Goal: Task Accomplishment & Management: Complete application form

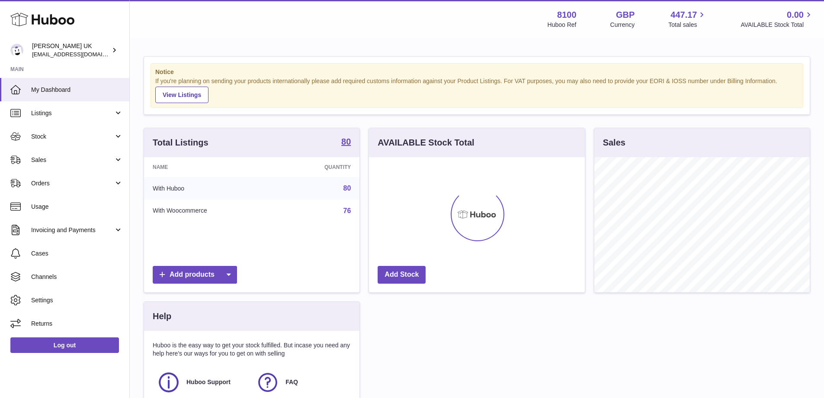
scroll to position [135, 216]
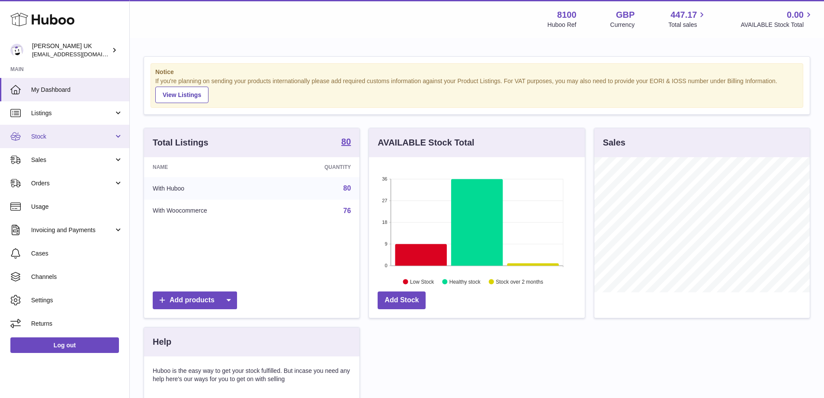
click at [52, 141] on link "Stock" at bounding box center [64, 136] width 129 height 23
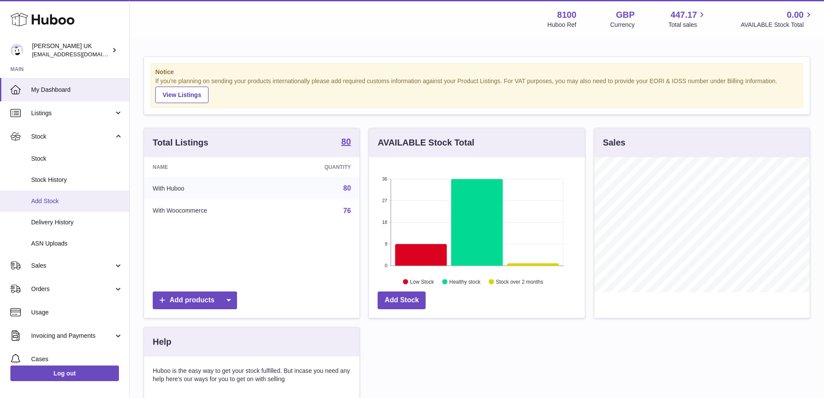
click at [63, 199] on span "Add Stock" at bounding box center [77, 201] width 92 height 8
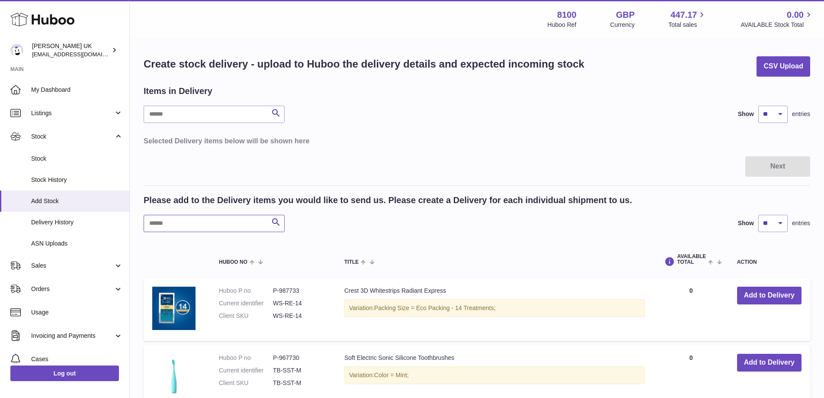
click at [195, 222] on input "text" at bounding box center [214, 223] width 141 height 17
paste input "**********"
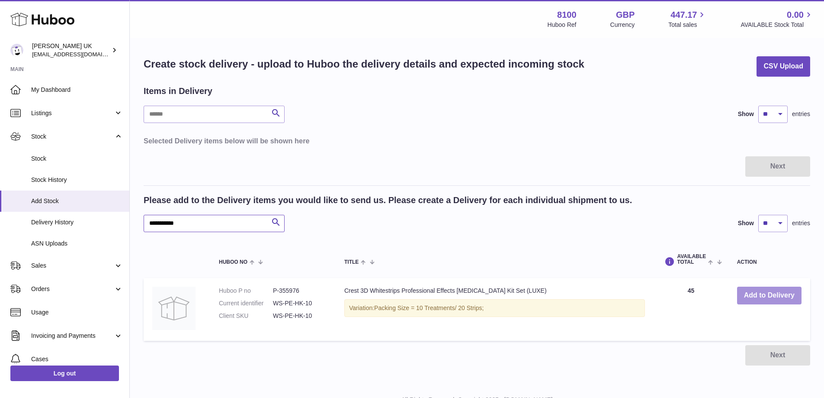
type input "**********"
click at [791, 292] on button "Add to Delivery" at bounding box center [769, 295] width 64 height 18
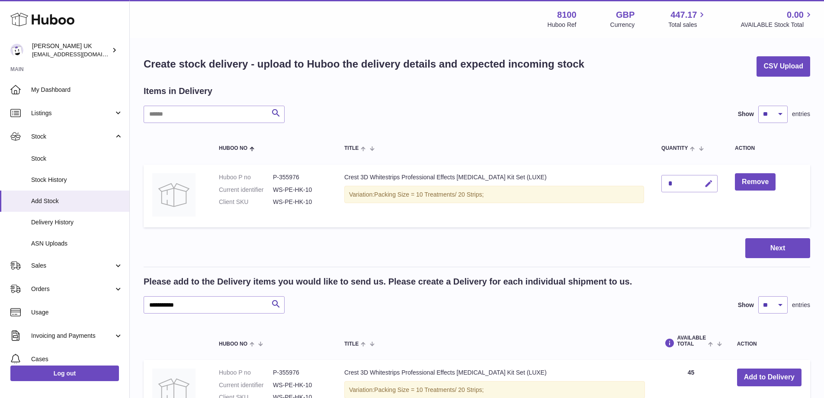
click at [711, 181] on icon "button" at bounding box center [708, 183] width 9 height 9
type input "**"
click at [708, 182] on icon "submit" at bounding box center [709, 184] width 8 height 8
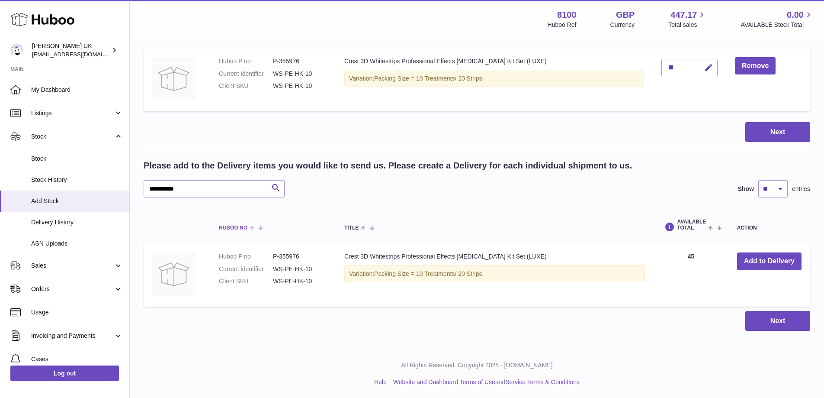
scroll to position [117, 0]
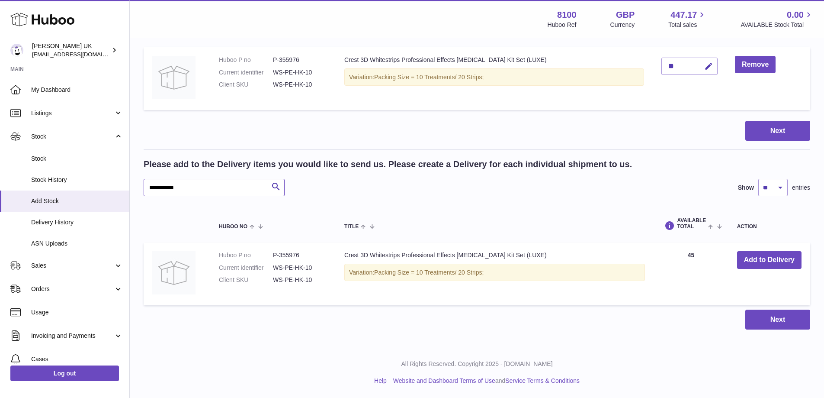
click at [216, 180] on input "**********" at bounding box center [214, 187] width 141 height 17
paste input "text"
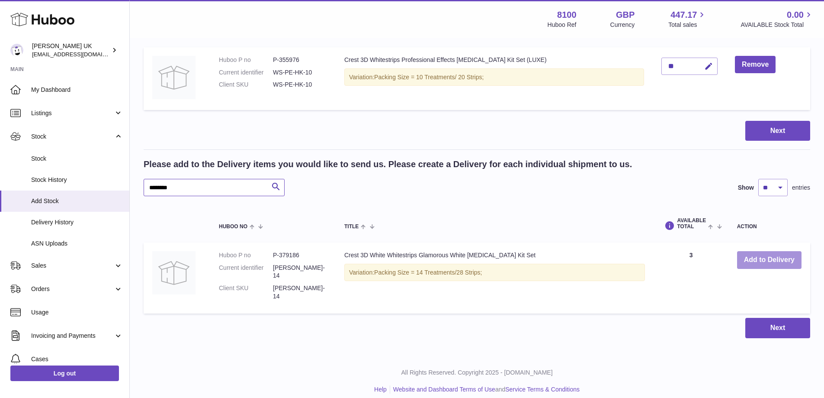
type input "********"
click at [753, 251] on button "Add to Delivery" at bounding box center [769, 260] width 64 height 18
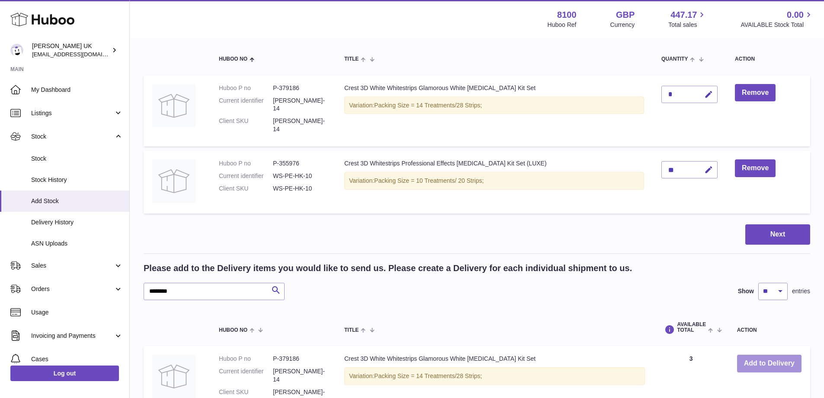
scroll to position [74, 0]
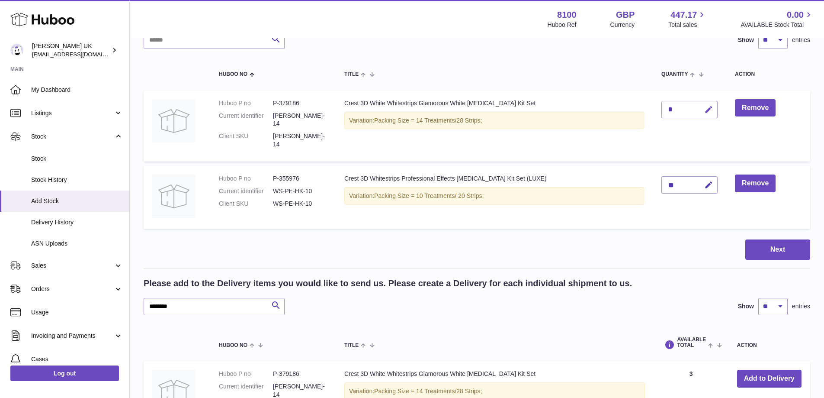
click at [708, 116] on button "button" at bounding box center [708, 110] width 20 height 18
type input "**"
click at [710, 111] on icon "submit" at bounding box center [709, 110] width 8 height 8
click at [238, 283] on div "Please add to the Delivery items you would like to send us. Please create a Del…" at bounding box center [477, 296] width 667 height 38
click at [237, 298] on input "********" at bounding box center [214, 306] width 141 height 17
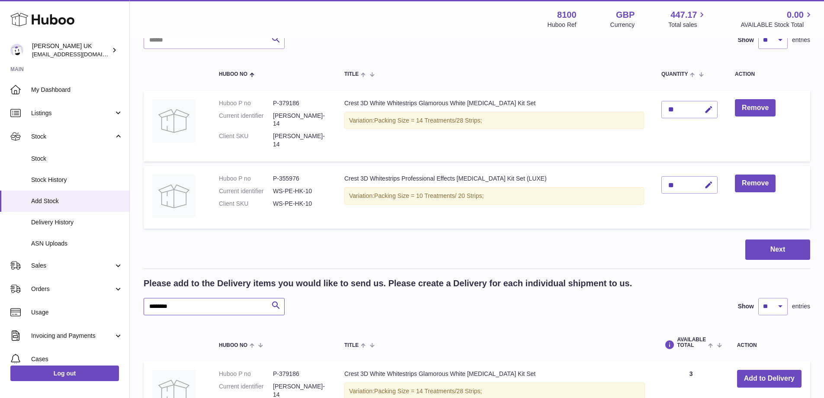
paste input "text"
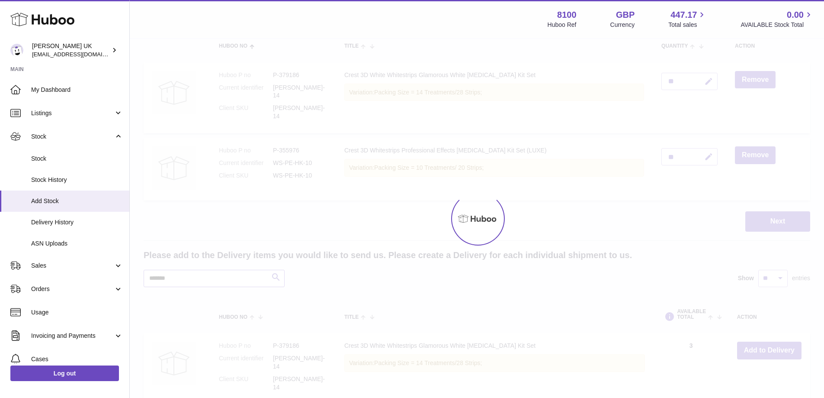
scroll to position [117, 0]
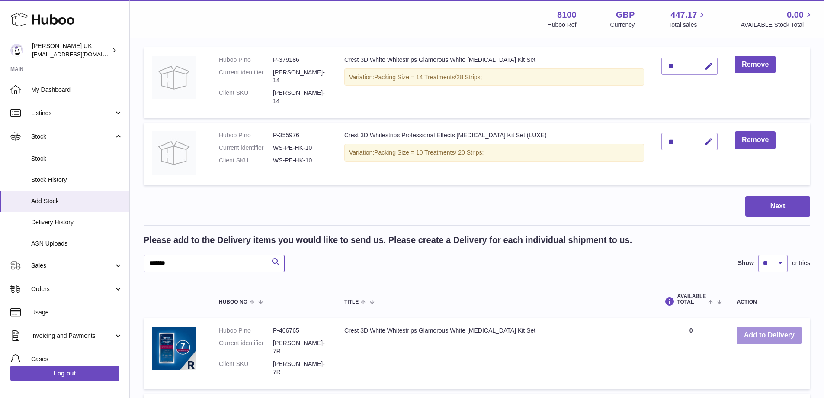
type input "*******"
click at [760, 330] on button "Add to Delivery" at bounding box center [769, 335] width 64 height 18
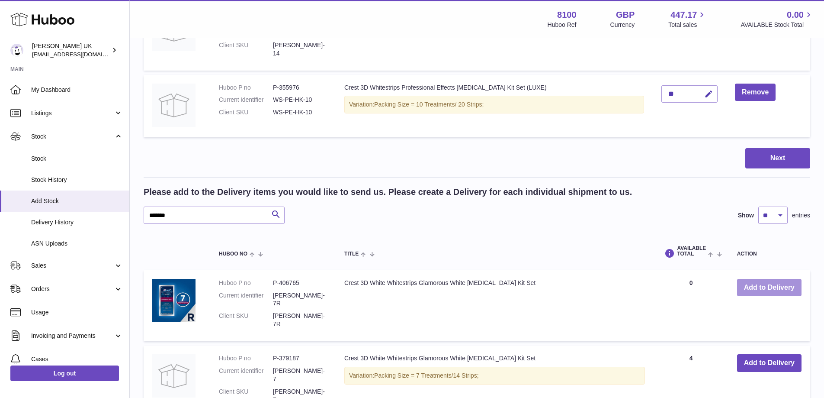
scroll to position [247, 0]
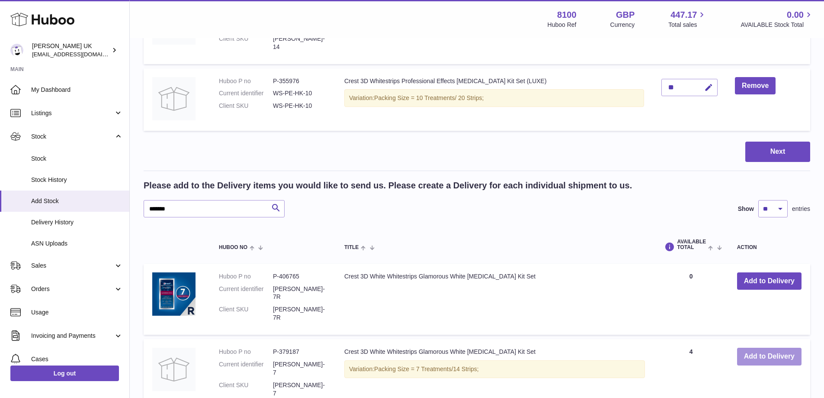
click at [764, 347] on button "Add to Delivery" at bounding box center [769, 356] width 64 height 18
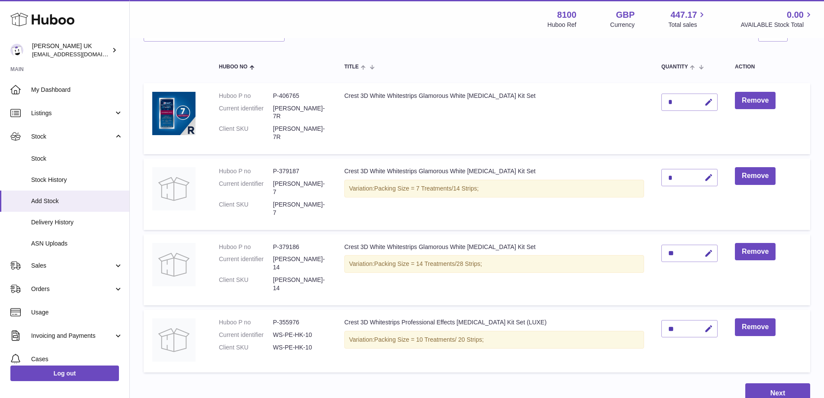
scroll to position [74, 0]
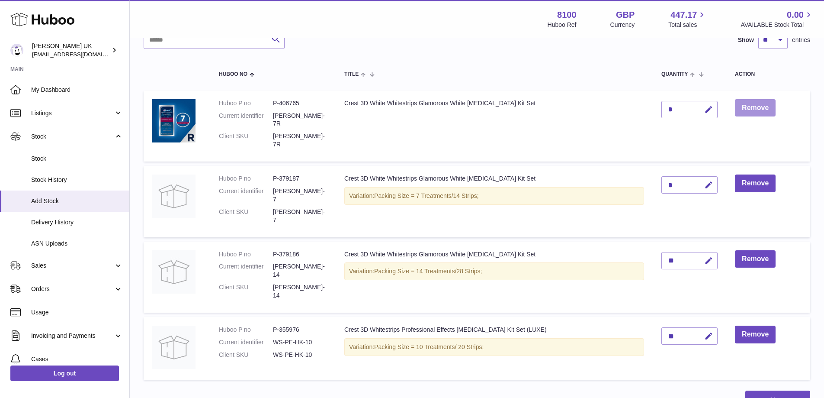
click at [761, 107] on button "Remove" at bounding box center [755, 108] width 41 height 18
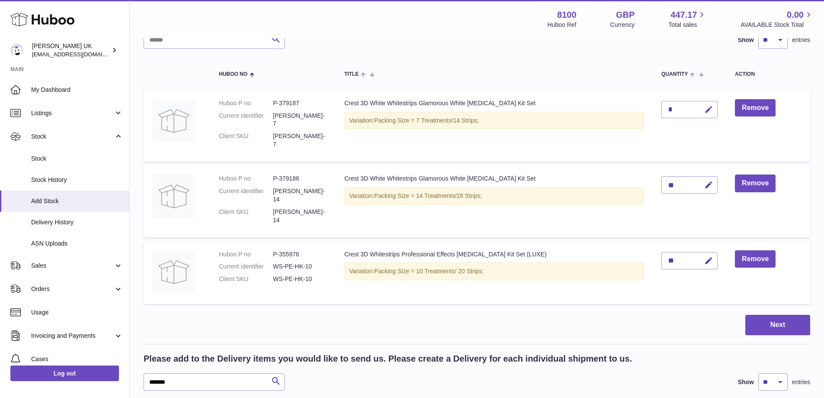
click at [708, 108] on icon "button" at bounding box center [708, 109] width 9 height 9
drag, startPoint x: 653, startPoint y: 106, endPoint x: 646, endPoint y: 109, distance: 7.2
click at [646, 107] on tr "Huboo P no P-379187 Current identifier WS-GW-7 Client SKU WS-GW-7 Crest 3D Whit…" at bounding box center [477, 125] width 667 height 71
type input "*"
click at [705, 107] on icon "submit" at bounding box center [709, 110] width 8 height 8
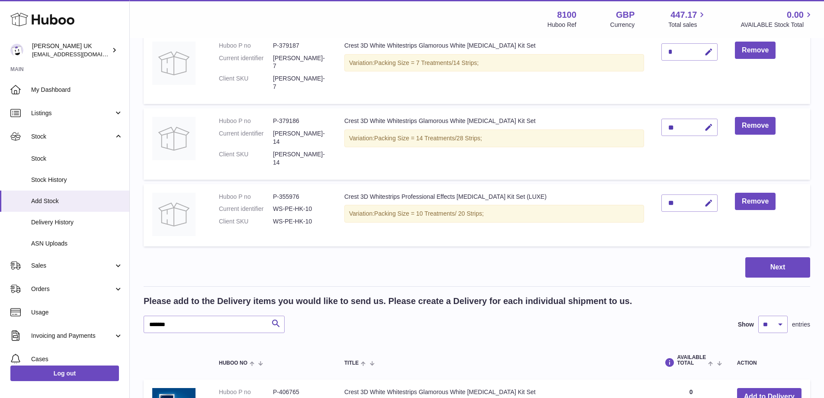
scroll to position [290, 0]
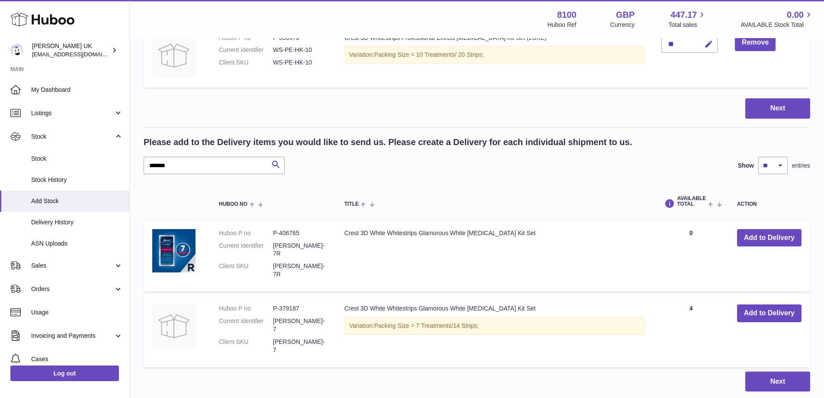
click at [208, 136] on div "Please add to the Delivery items you would like to send us. Please create a Del…" at bounding box center [477, 155] width 667 height 38
click at [211, 157] on input "*******" at bounding box center [214, 165] width 141 height 17
paste input "*"
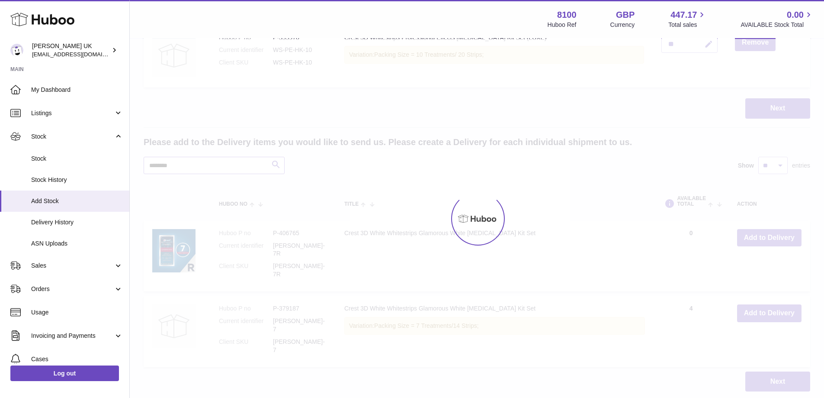
scroll to position [251, 0]
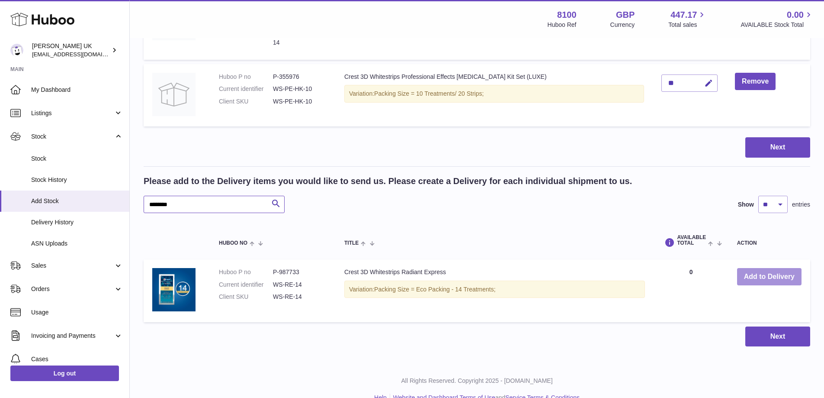
type input "********"
click at [772, 268] on button "Add to Delivery" at bounding box center [769, 277] width 64 height 18
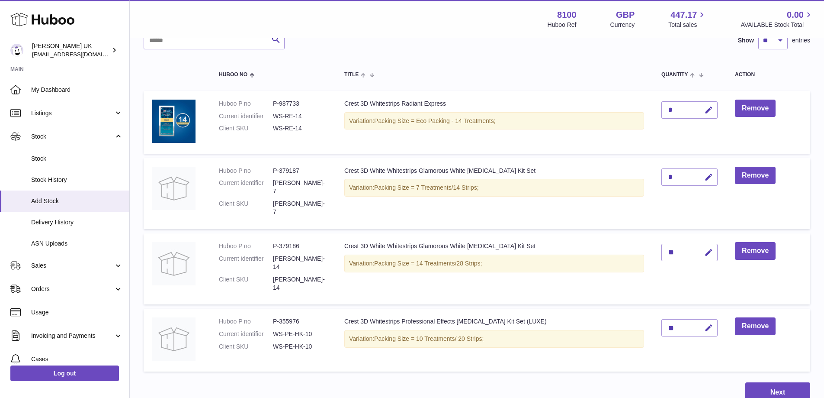
scroll to position [58, 0]
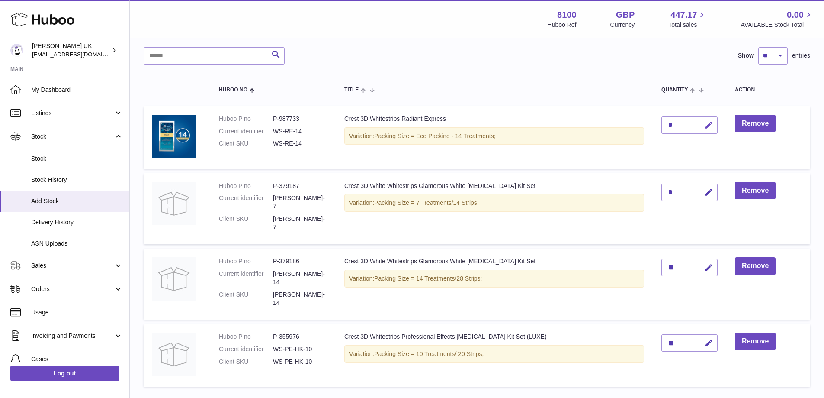
click at [711, 132] on button "button" at bounding box center [708, 125] width 20 height 18
drag, startPoint x: 668, startPoint y: 125, endPoint x: 646, endPoint y: 125, distance: 22.5
click at [650, 125] on tr "Huboo P no P-987733 Current identifier WS-RE-14 Client SKU WS-RE-14 Crest 3D Wh…" at bounding box center [477, 137] width 667 height 63
type input "*"
click at [708, 126] on icon "submit" at bounding box center [709, 125] width 8 height 8
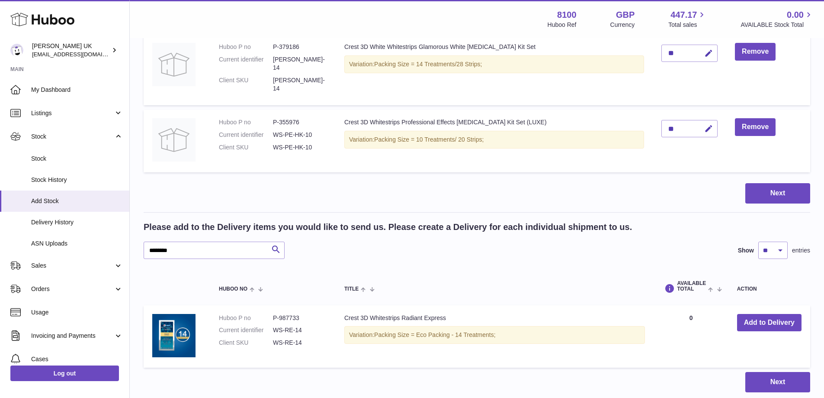
scroll to position [275, 0]
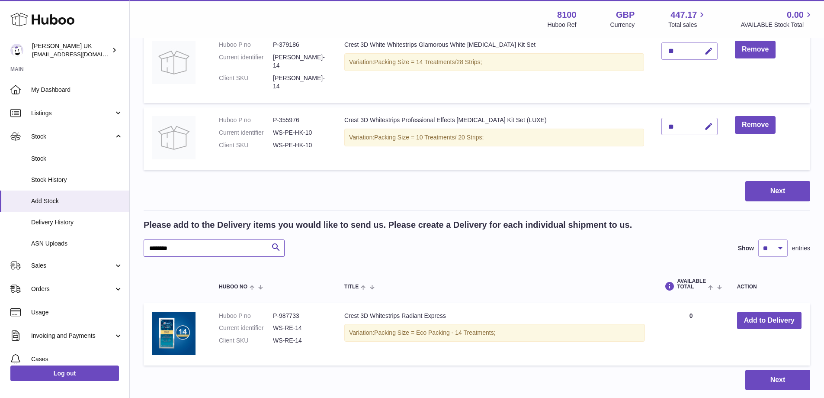
click at [221, 239] on input "********" at bounding box center [214, 247] width 141 height 17
paste input "*"
type input "*********"
click at [756, 312] on button "Add to Delivery" at bounding box center [769, 321] width 64 height 18
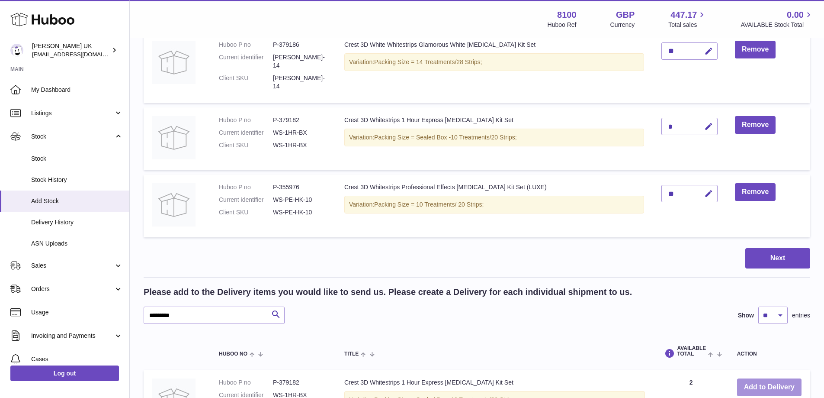
click at [750, 378] on button "Add to Delivery" at bounding box center [769, 387] width 64 height 18
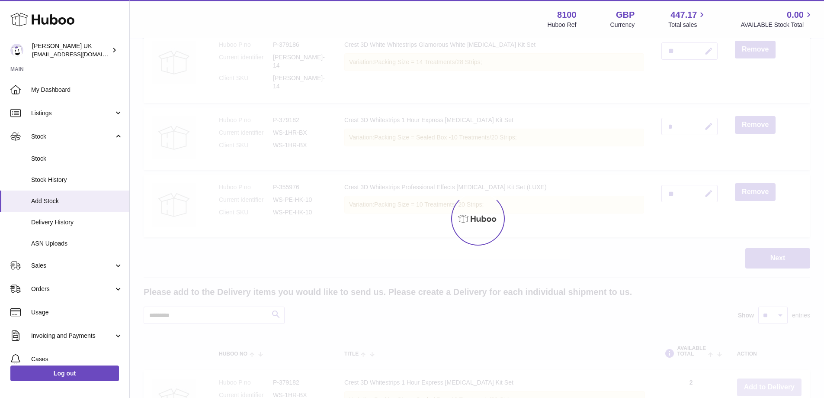
type input "*"
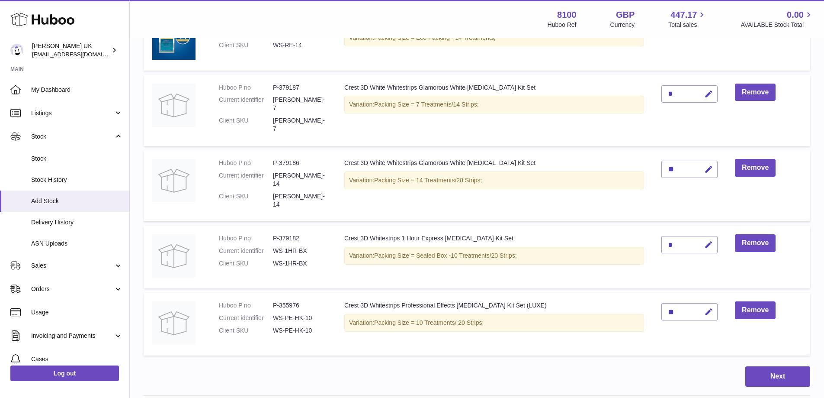
scroll to position [275, 0]
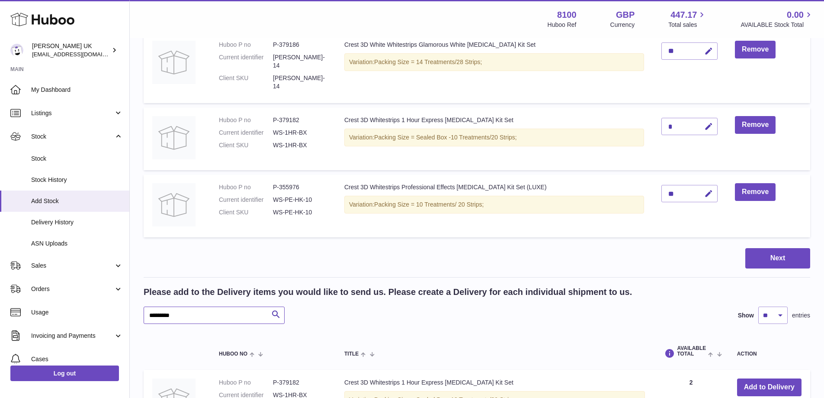
click at [226, 306] on input "*********" at bounding box center [214, 314] width 141 height 17
paste input "text"
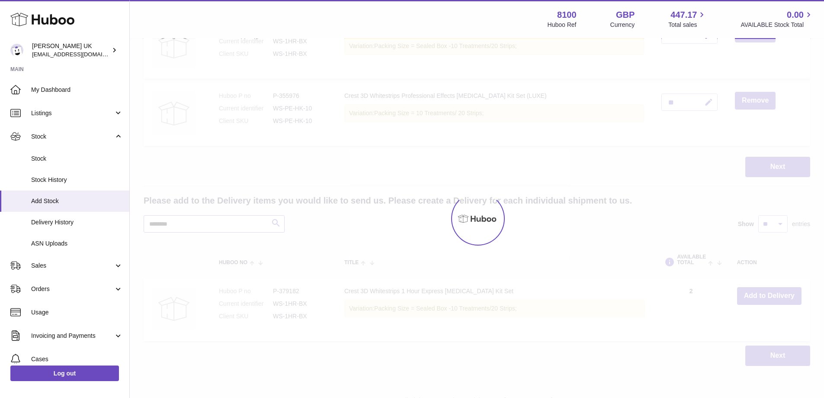
scroll to position [386, 0]
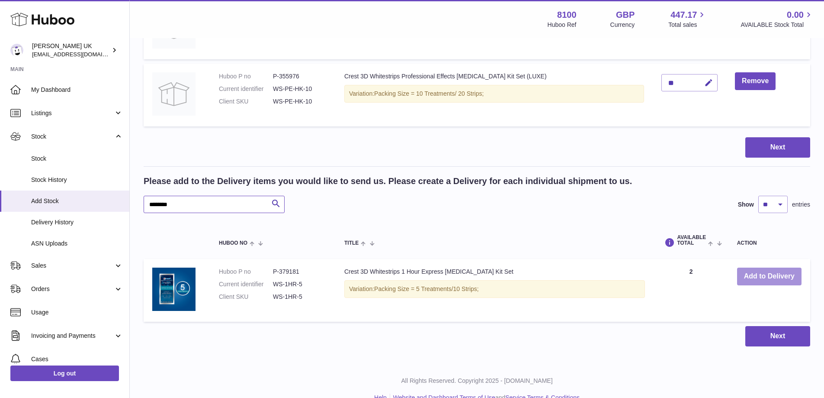
type input "********"
click at [769, 267] on button "Add to Delivery" at bounding box center [769, 276] width 64 height 18
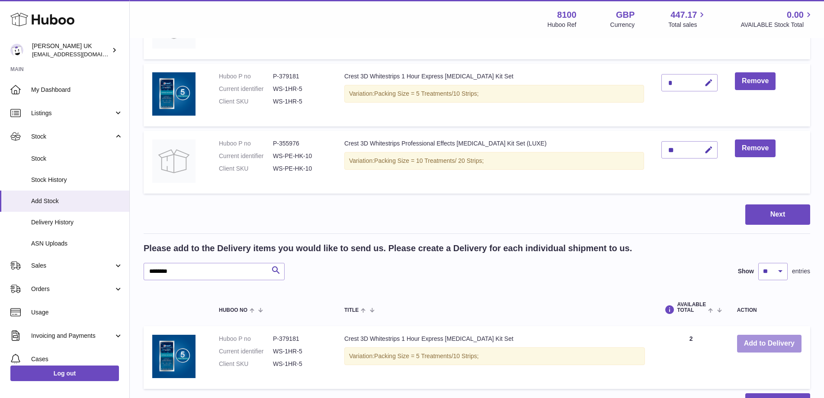
click at [753, 334] on button "Add to Delivery" at bounding box center [769, 343] width 64 height 18
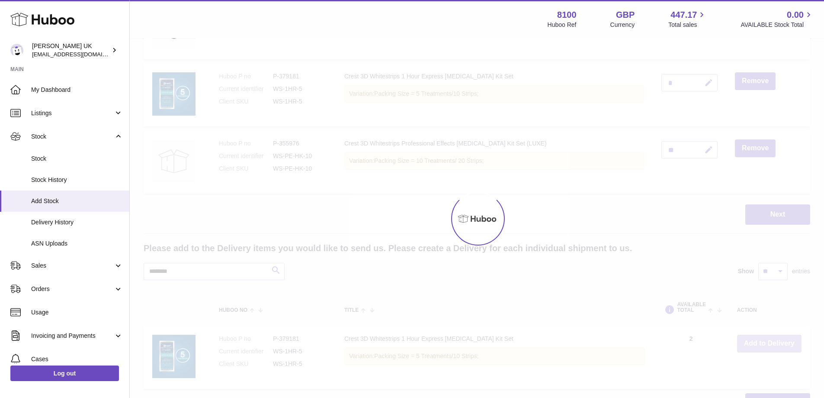
type input "*"
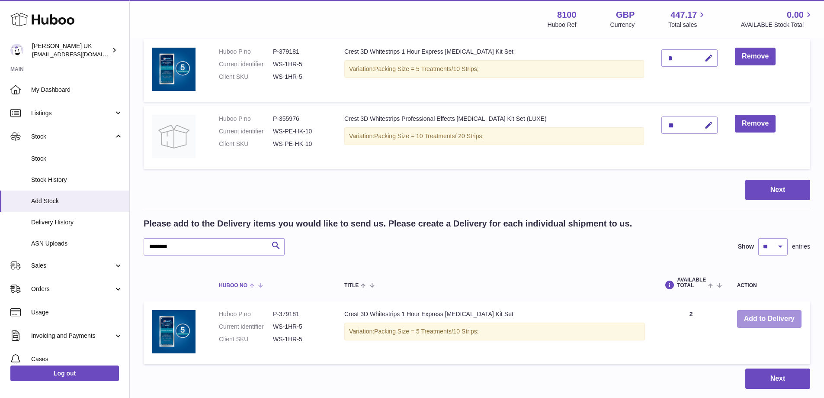
scroll to position [453, 0]
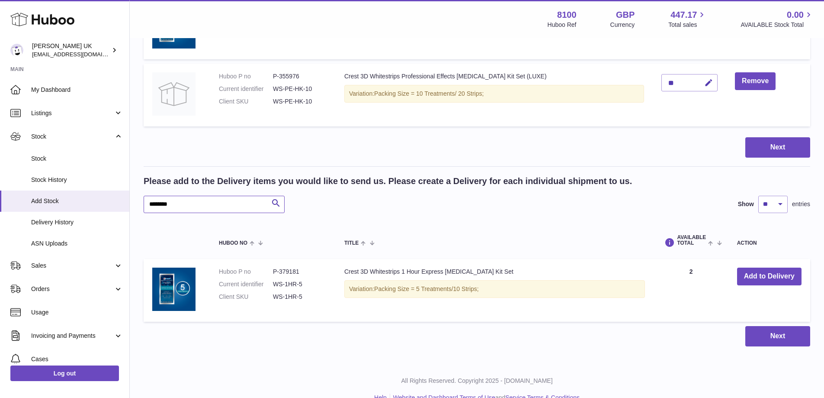
click at [223, 196] on input "********" at bounding box center [214, 204] width 141 height 17
paste input "text"
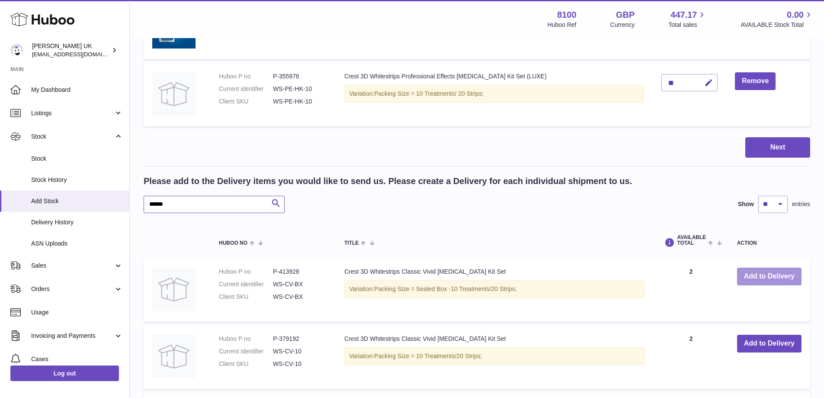
type input "******"
click at [788, 267] on button "Add to Delivery" at bounding box center [769, 276] width 64 height 18
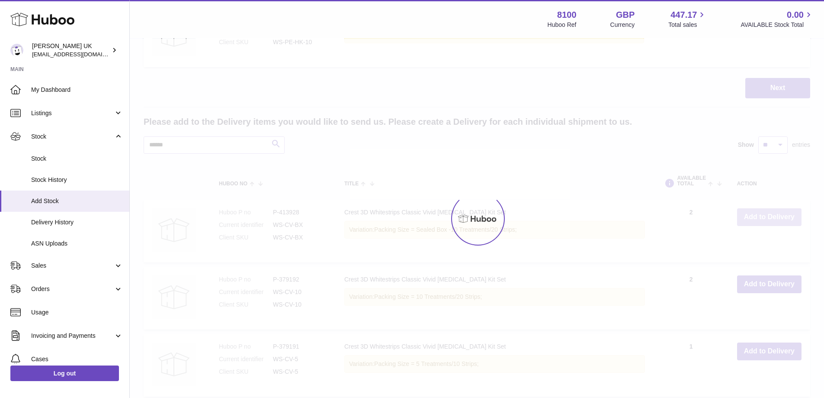
scroll to position [520, 0]
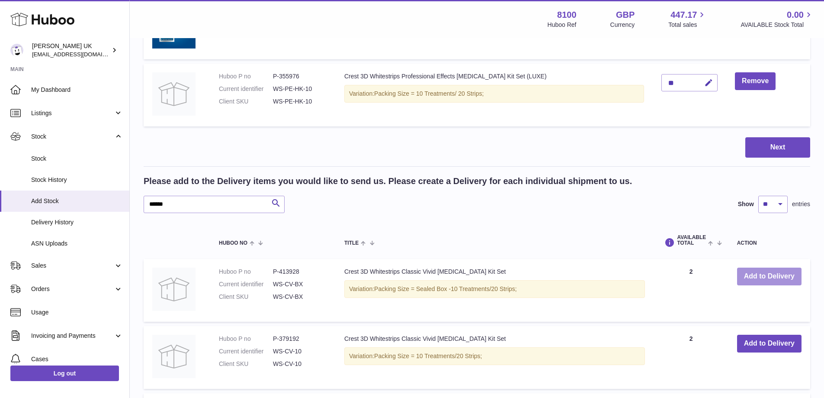
click at [766, 267] on button "Add to Delivery" at bounding box center [769, 276] width 64 height 18
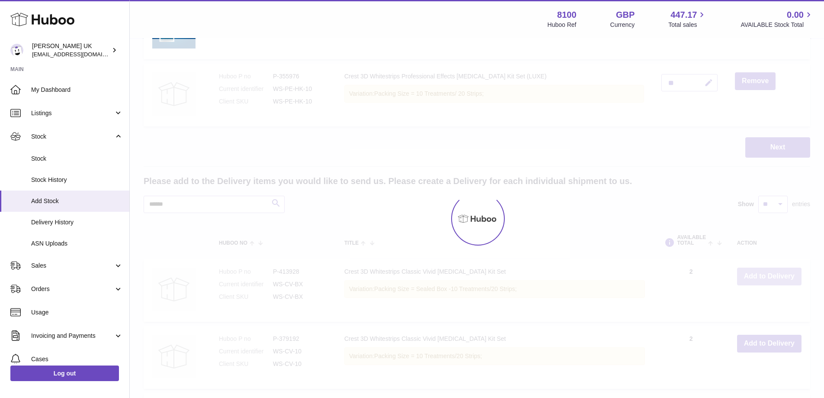
type input "*"
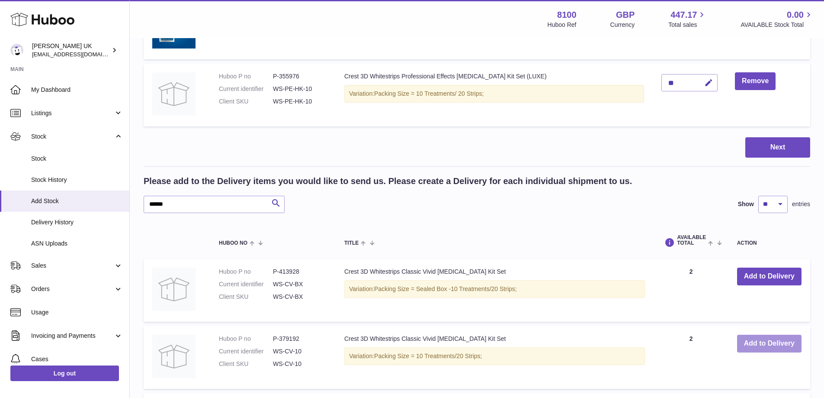
click at [762, 334] on button "Add to Delivery" at bounding box center [769, 343] width 64 height 18
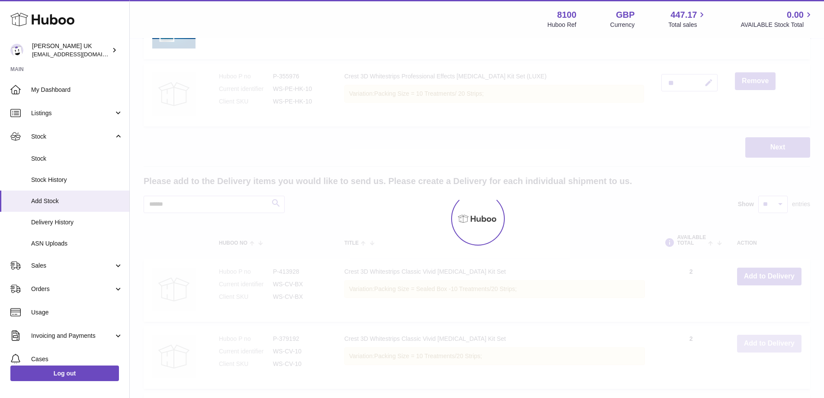
scroll to position [587, 0]
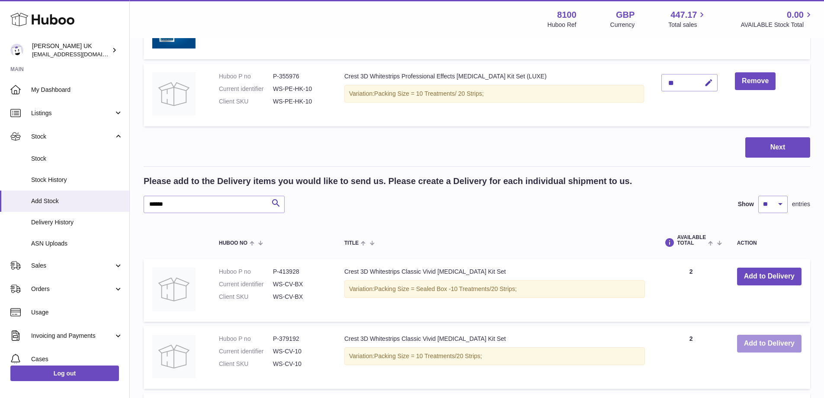
click at [762, 334] on button "Add to Delivery" at bounding box center [769, 343] width 64 height 18
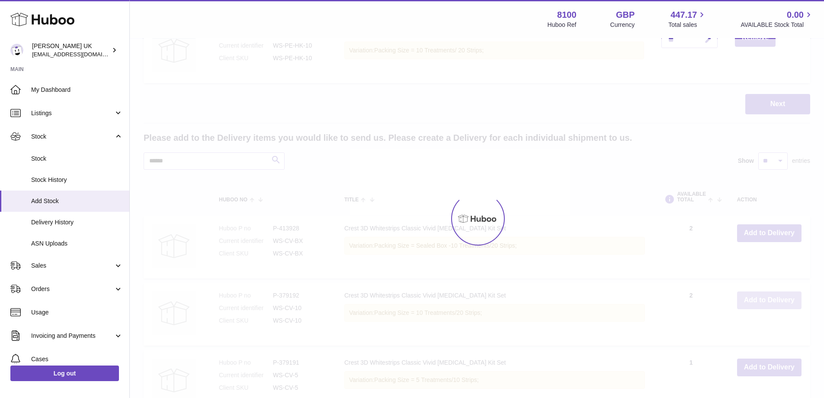
type input "*"
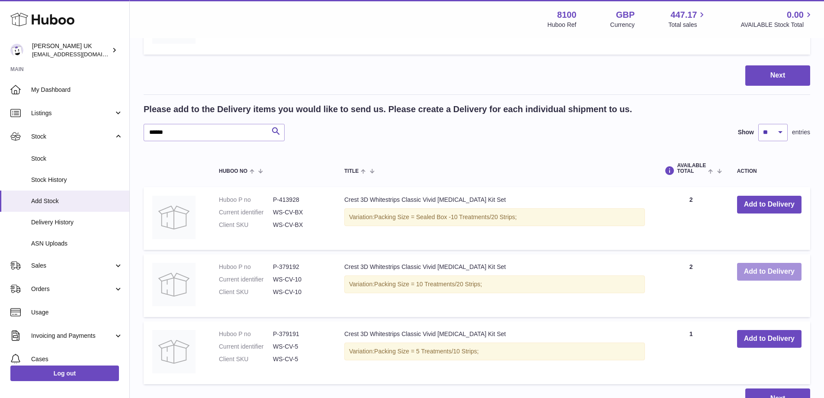
scroll to position [673, 0]
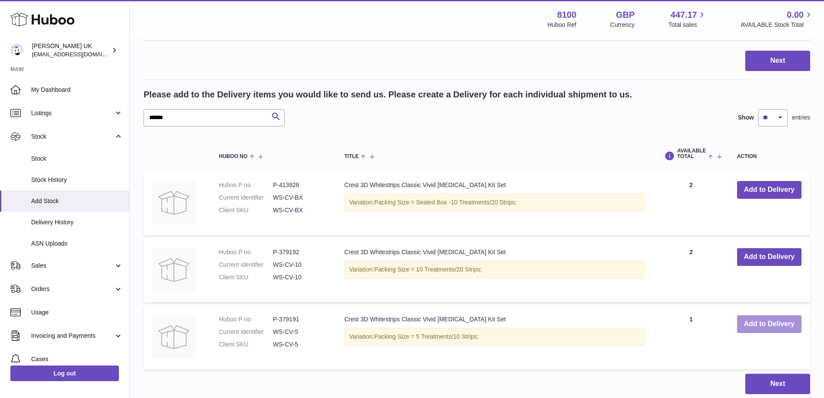
click at [782, 315] on button "Add to Delivery" at bounding box center [769, 324] width 64 height 18
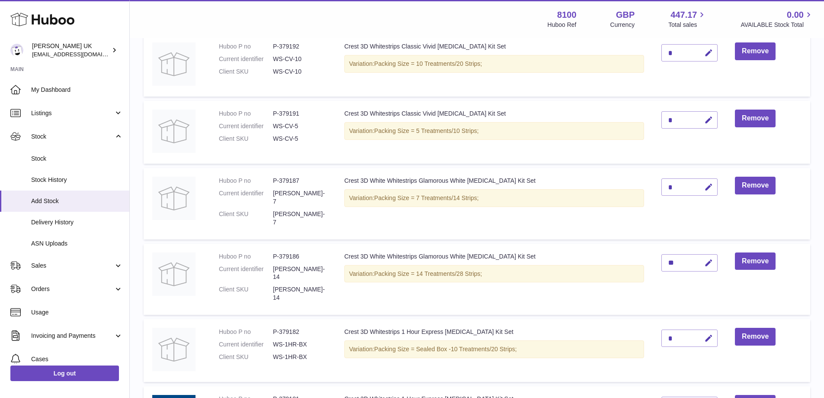
scroll to position [178, 0]
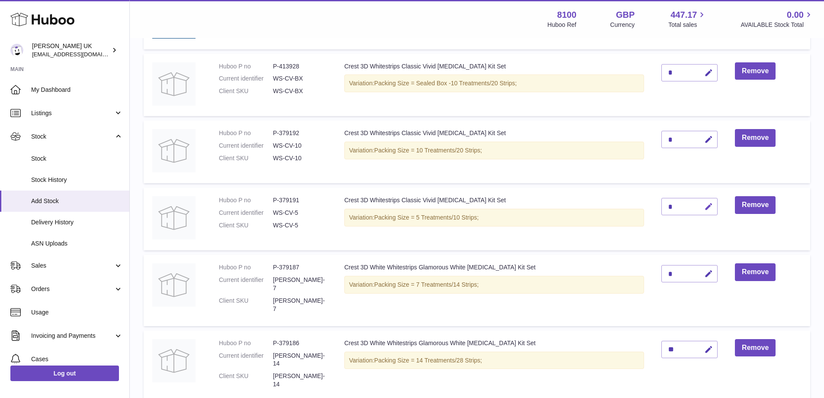
click at [701, 207] on button "button" at bounding box center [708, 207] width 20 height 18
drag, startPoint x: 681, startPoint y: 205, endPoint x: 641, endPoint y: 207, distance: 40.3
click at [641, 207] on tr "Huboo P no P-379191 Current identifier WS-CV-5 Client SKU WS-CV-5 Crest 3D Whit…" at bounding box center [477, 218] width 667 height 63
drag, startPoint x: 671, startPoint y: 203, endPoint x: 656, endPoint y: 204, distance: 14.8
click at [640, 204] on tr "Huboo P no P-379191 Current identifier WS-CV-5 Client SKU WS-CV-5 Crest 3D Whit…" at bounding box center [477, 218] width 667 height 63
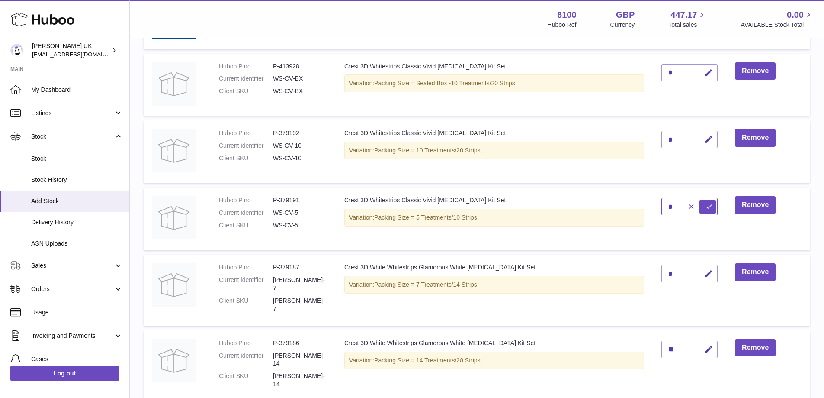
type input "*"
click at [705, 209] on icon "submit" at bounding box center [709, 207] width 8 height 8
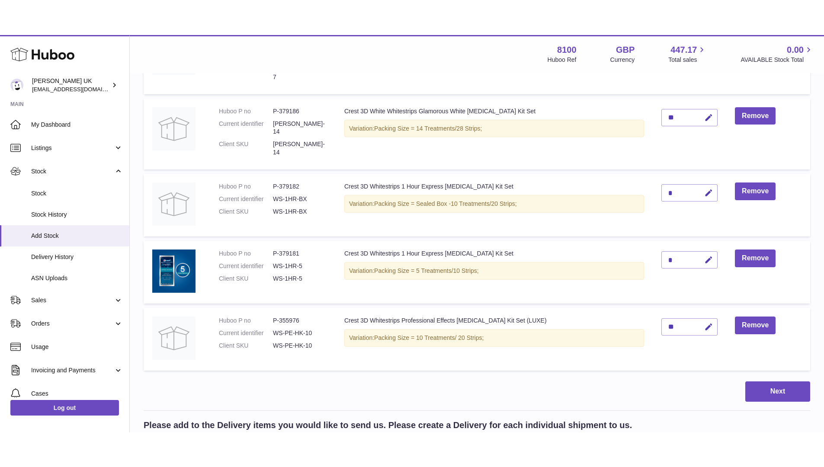
scroll to position [654, 0]
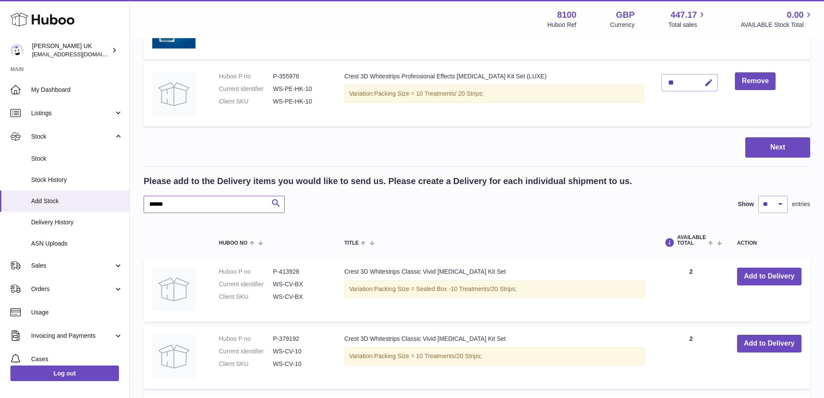
click at [214, 196] on input "******" at bounding box center [214, 204] width 141 height 17
paste input "***"
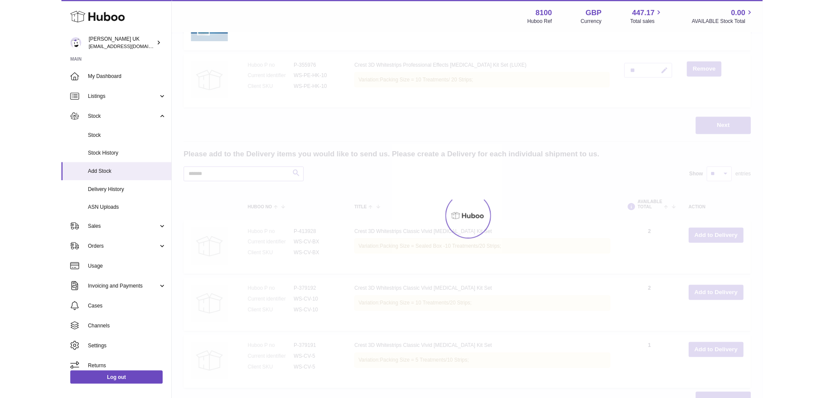
scroll to position [584, 0]
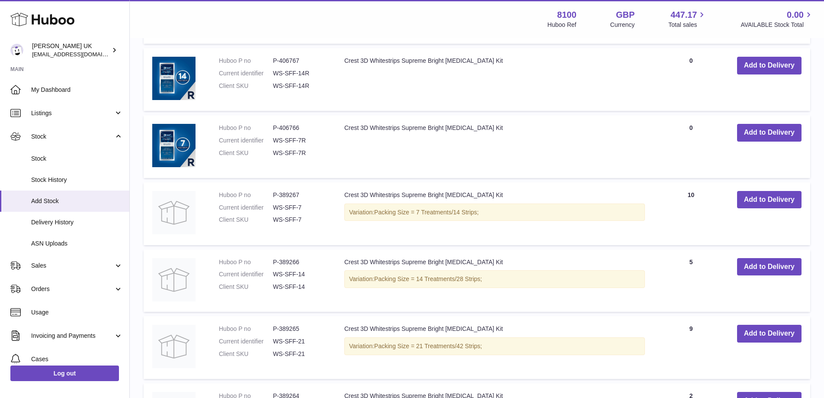
scroll to position [973, 0]
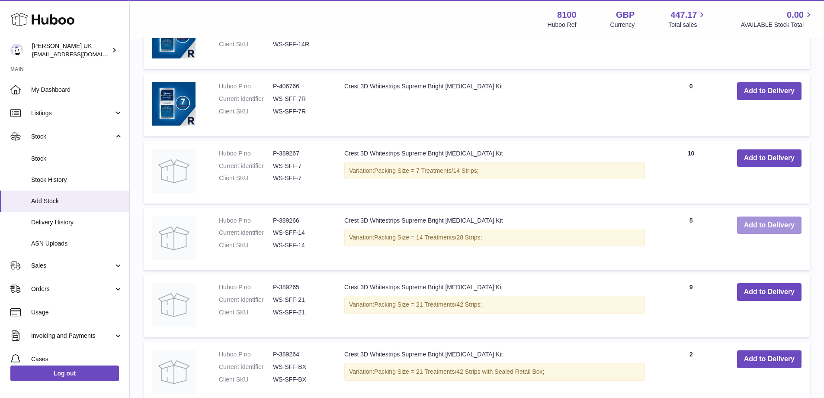
type input "*******"
click at [754, 216] on button "Add to Delivery" at bounding box center [769, 225] width 64 height 18
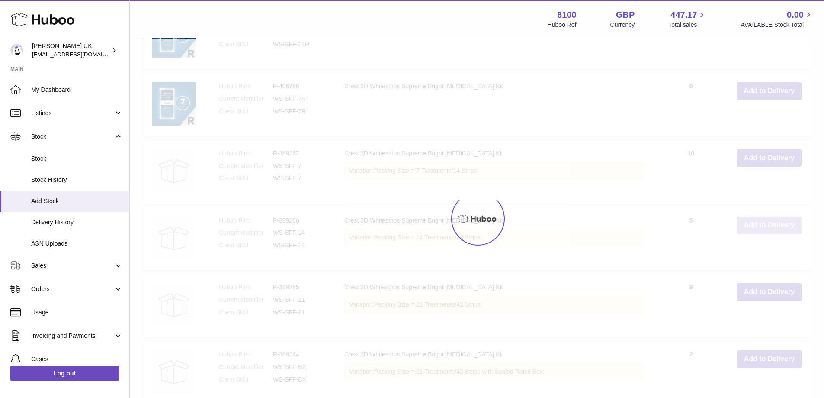
scroll to position [1040, 0]
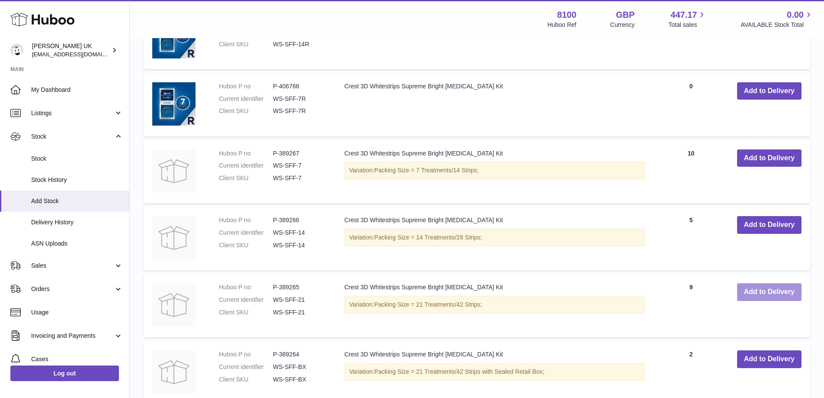
click at [761, 283] on button "Add to Delivery" at bounding box center [769, 292] width 64 height 18
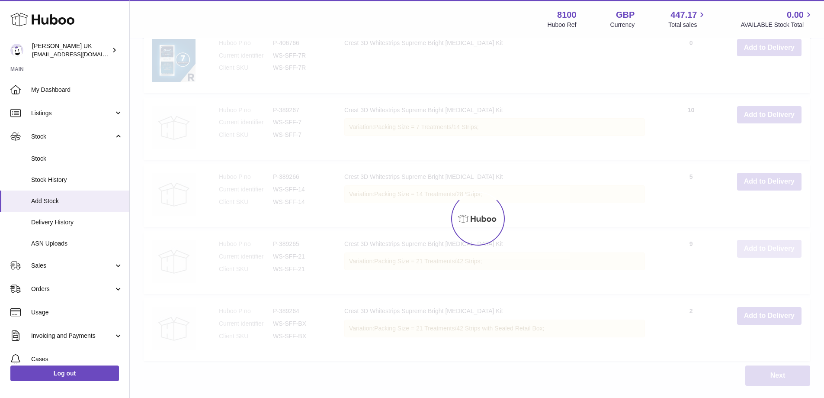
scroll to position [1106, 0]
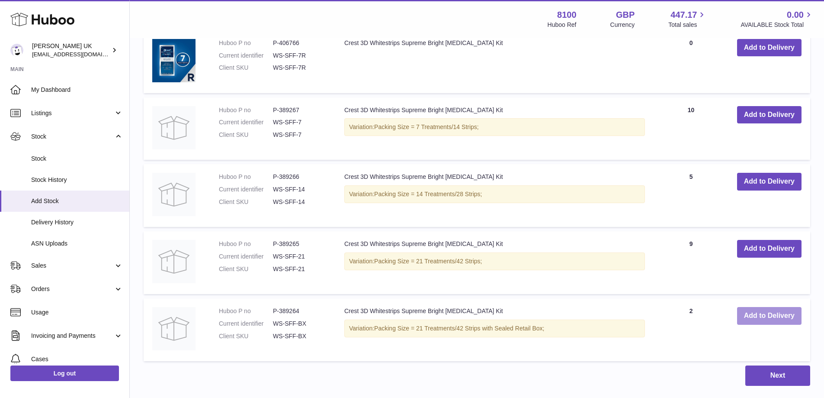
click at [762, 307] on button "Add to Delivery" at bounding box center [769, 316] width 64 height 18
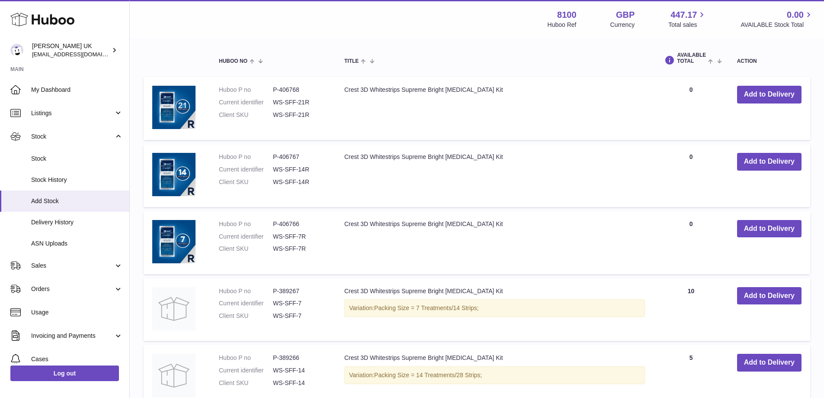
scroll to position [933, 0]
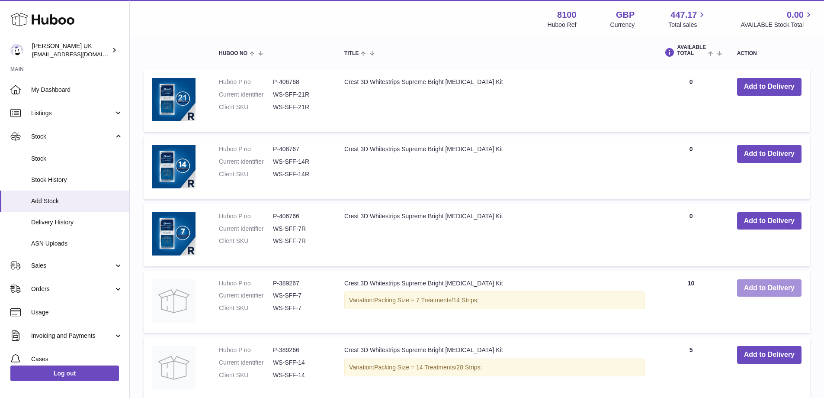
click at [769, 279] on button "Add to Delivery" at bounding box center [769, 288] width 64 height 18
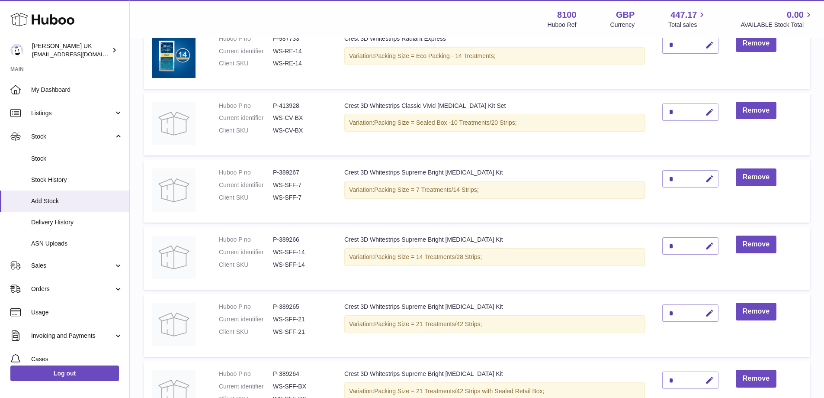
scroll to position [91, 0]
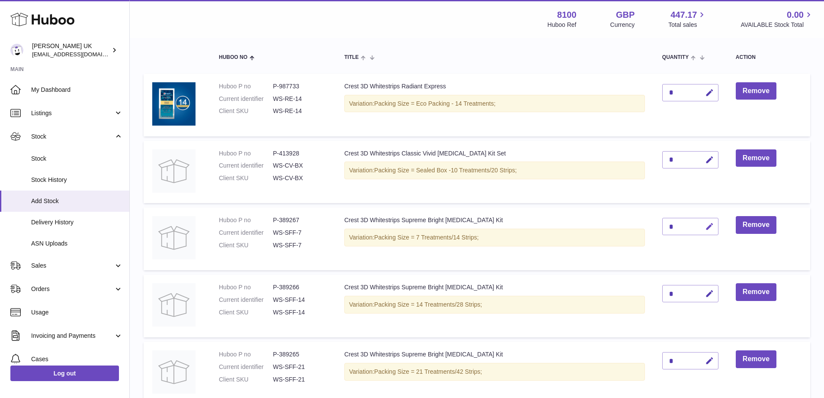
click at [710, 223] on icon "button" at bounding box center [709, 226] width 9 height 9
drag, startPoint x: 678, startPoint y: 222, endPoint x: 630, endPoint y: 222, distance: 48.5
click at [630, 222] on tr "Huboo P no P-389267 Current identifier WS-SFF-7 Client SKU WS-SFF-7 Crest 3D Wh…" at bounding box center [477, 238] width 667 height 63
type input "*"
click at [703, 226] on button "submit" at bounding box center [709, 226] width 16 height 14
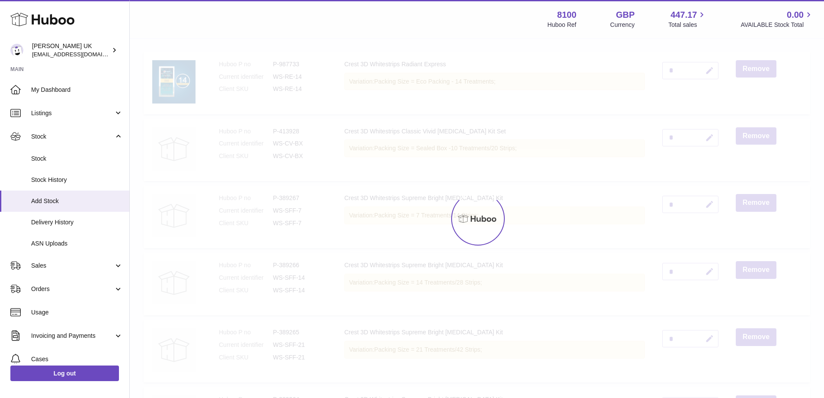
scroll to position [134, 0]
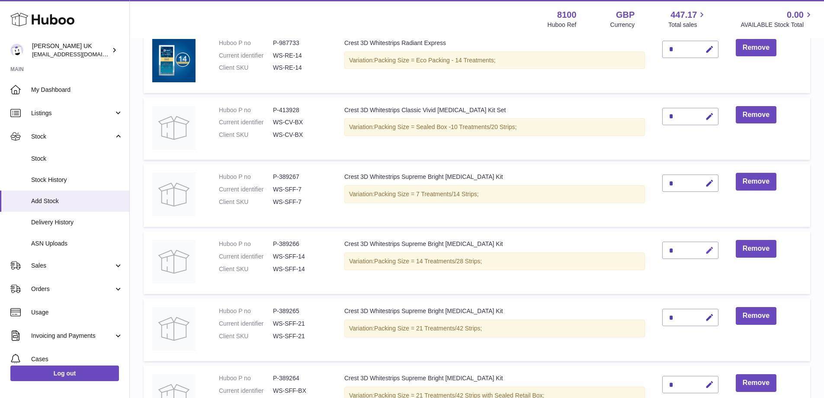
click at [713, 249] on icon "button" at bounding box center [709, 250] width 9 height 9
drag, startPoint x: 668, startPoint y: 251, endPoint x: 674, endPoint y: 252, distance: 6.1
click at [649, 252] on tr "Huboo P no P-389266 Current identifier WS-SFF-14 Client SKU WS-SFF-14 Crest 3D …" at bounding box center [477, 262] width 667 height 63
type input "*"
click at [711, 252] on icon "submit" at bounding box center [710, 250] width 8 height 8
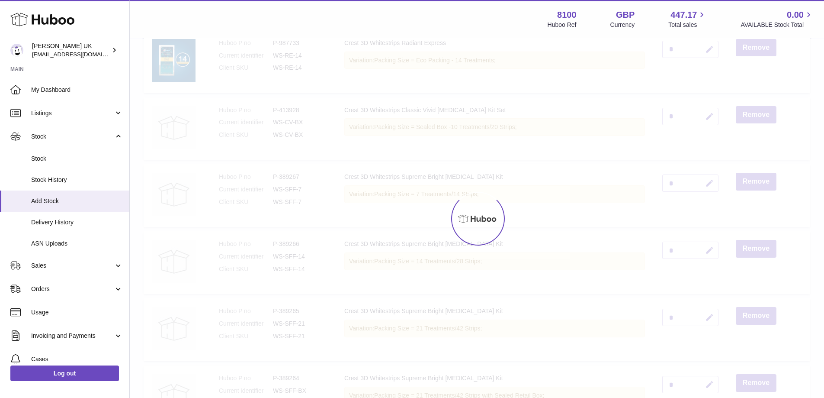
scroll to position [177, 0]
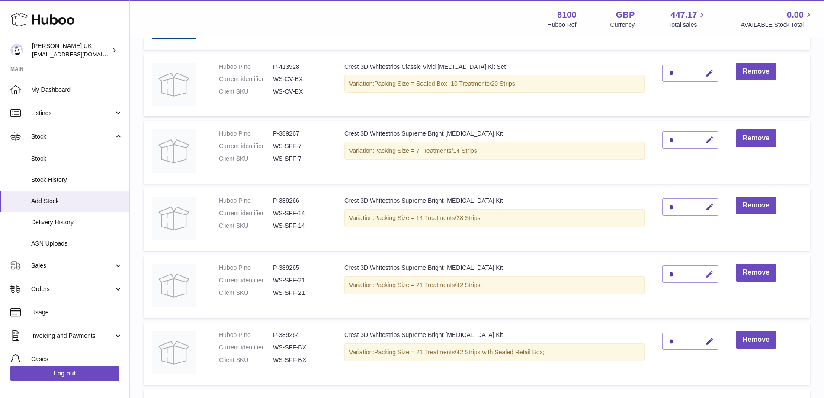
click at [708, 274] on icon "button" at bounding box center [709, 274] width 9 height 9
type input "**"
click at [704, 271] on button "submit" at bounding box center [709, 274] width 16 height 14
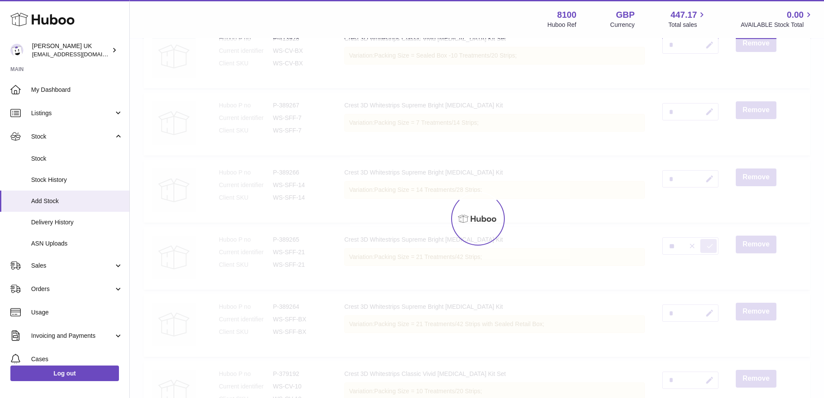
scroll to position [221, 0]
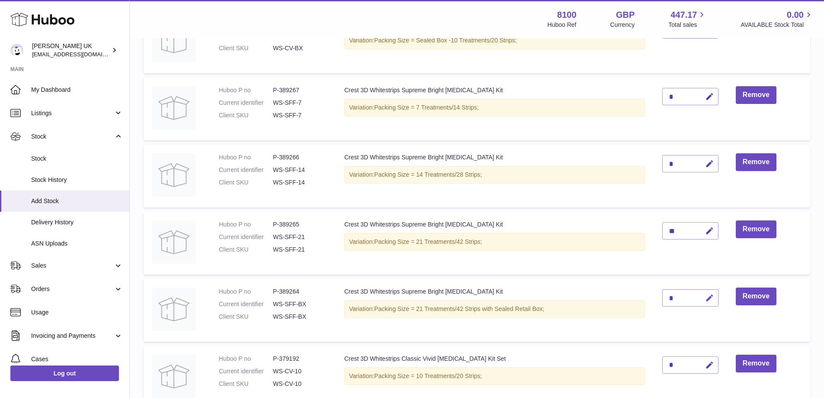
click at [707, 300] on icon "button" at bounding box center [709, 297] width 9 height 9
drag, startPoint x: 681, startPoint y: 300, endPoint x: 642, endPoint y: 302, distance: 38.6
click at [641, 302] on tr "Huboo P no P-389264 Current identifier WS-SFF-BX Client SKU WS-SFF-BX Crest 3D …" at bounding box center [477, 310] width 667 height 63
type input "*"
click at [708, 301] on icon "submit" at bounding box center [710, 298] width 8 height 8
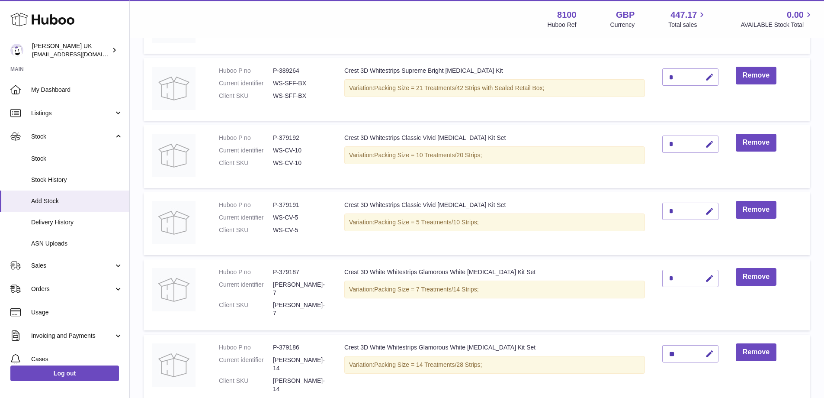
scroll to position [563, 0]
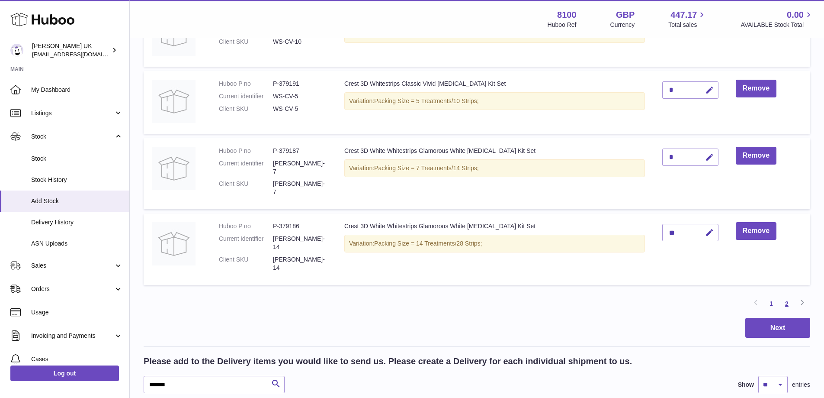
click at [789, 296] on link "2" at bounding box center [787, 304] width 16 height 16
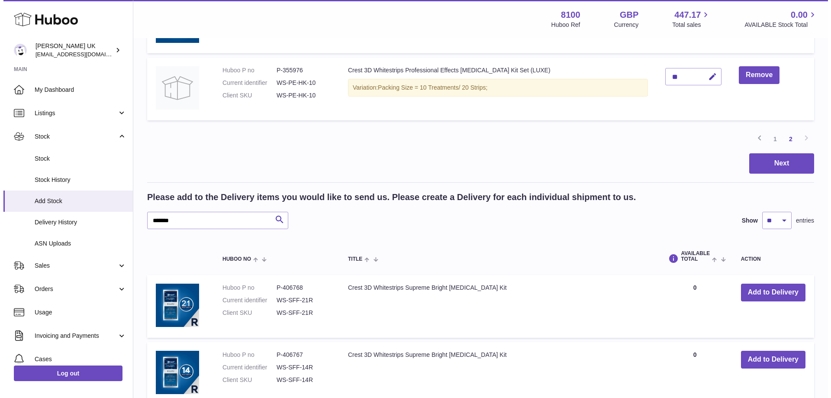
scroll to position [169, 0]
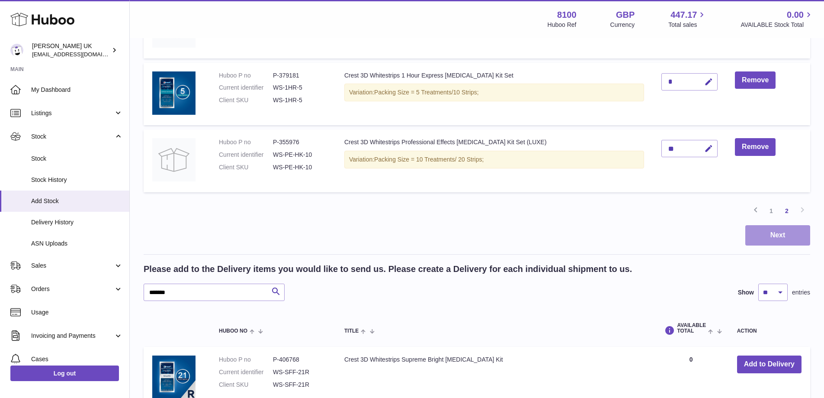
click at [778, 228] on button "Next" at bounding box center [778, 235] width 65 height 20
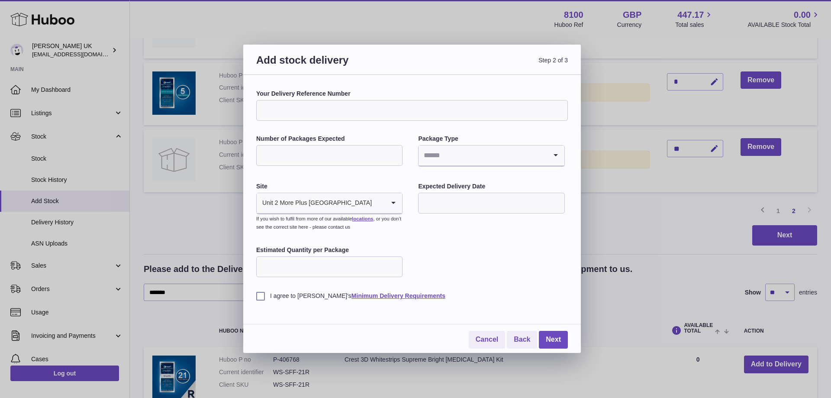
click at [332, 112] on input "Your Delivery Reference Number" at bounding box center [412, 110] width 312 height 21
paste input "**********"
type input "**********"
click at [277, 152] on input "Number of Packages Expected" at bounding box center [329, 155] width 146 height 21
type input "*"
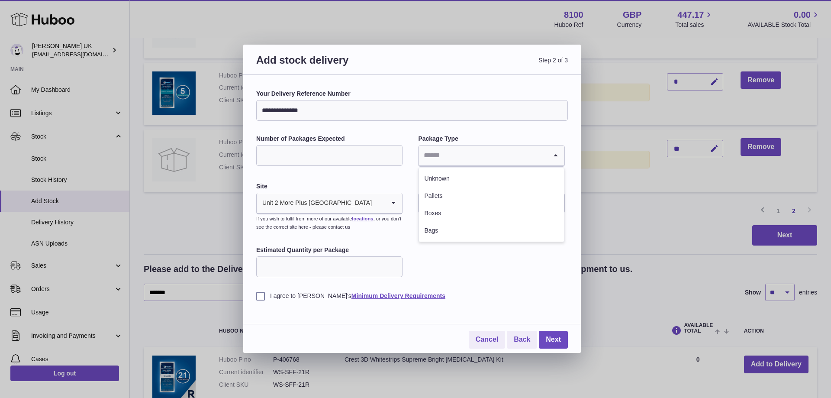
click at [465, 148] on input "Search for option" at bounding box center [482, 155] width 128 height 20
click at [447, 213] on li "Boxes" at bounding box center [491, 213] width 145 height 17
click at [473, 193] on input "text" at bounding box center [491, 203] width 146 height 21
click at [447, 283] on button "14" at bounding box center [449, 291] width 17 height 17
type input "**********"
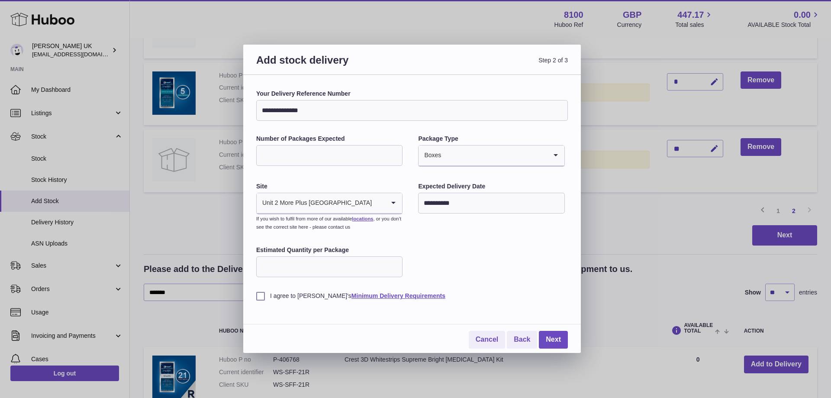
click at [306, 267] on input "Estimated Quantity per Package" at bounding box center [329, 266] width 146 height 21
type input "**"
click at [267, 292] on label "I agree to Huboo's Minimum Delivery Requirements" at bounding box center [412, 296] width 312 height 8
click at [551, 333] on link "Next" at bounding box center [553, 340] width 29 height 18
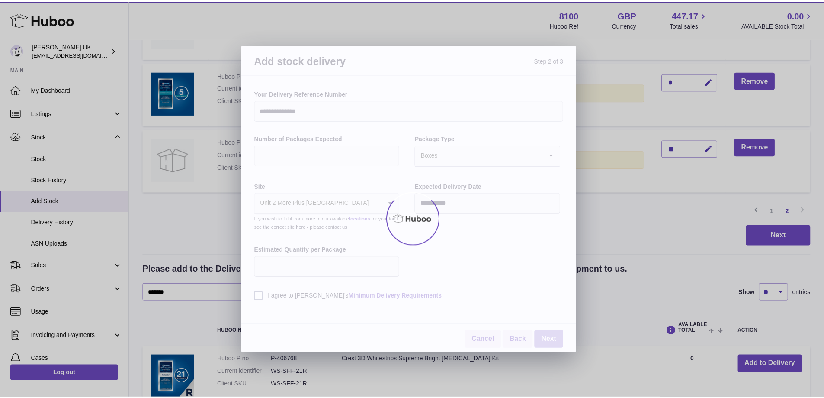
scroll to position [140, 0]
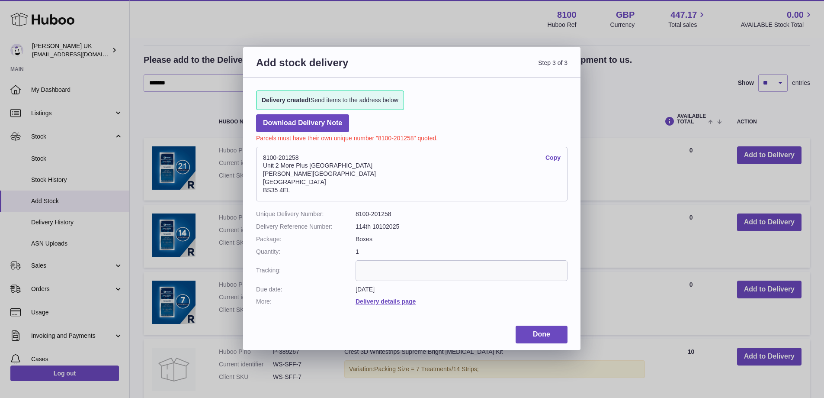
drag, startPoint x: 303, startPoint y: 160, endPoint x: 262, endPoint y: 157, distance: 41.2
click at [262, 156] on address "8100-201258 Copy Unit 2 More Plus Central Park Hudson Ave Severn Beach BS35 4EL" at bounding box center [412, 174] width 312 height 55
copy address "8100-201258"
click at [408, 259] on dl "Unique Delivery Number: 8100-201258 Delivery Reference Number: 114th 10102025 P…" at bounding box center [412, 258] width 312 height 96
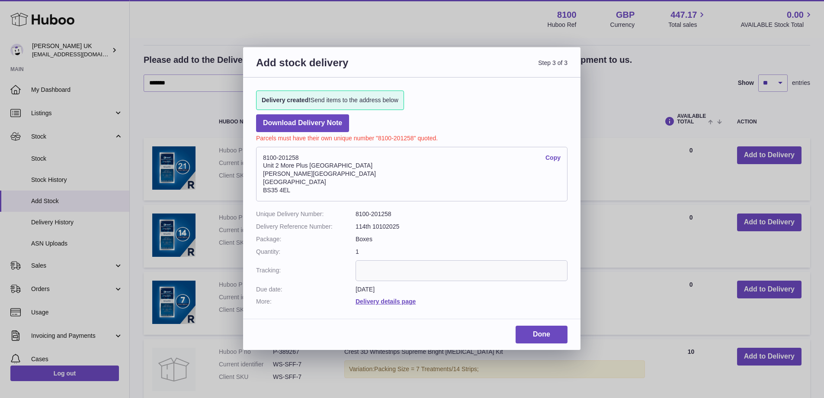
click at [468, 276] on input "text" at bounding box center [462, 270] width 212 height 21
paste input "**********"
type input "**********"
click at [546, 337] on link "Done" at bounding box center [542, 334] width 52 height 18
